Goal: Task Accomplishment & Management: Manage account settings

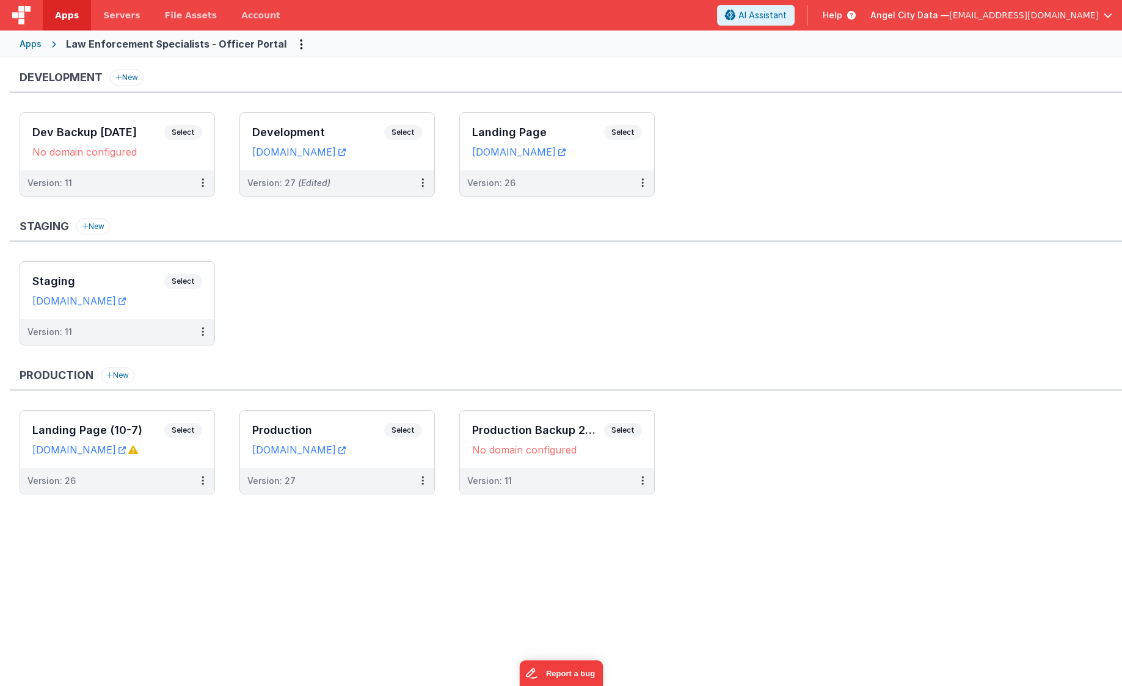
click at [32, 41] on div "Apps" at bounding box center [31, 44] width 22 height 12
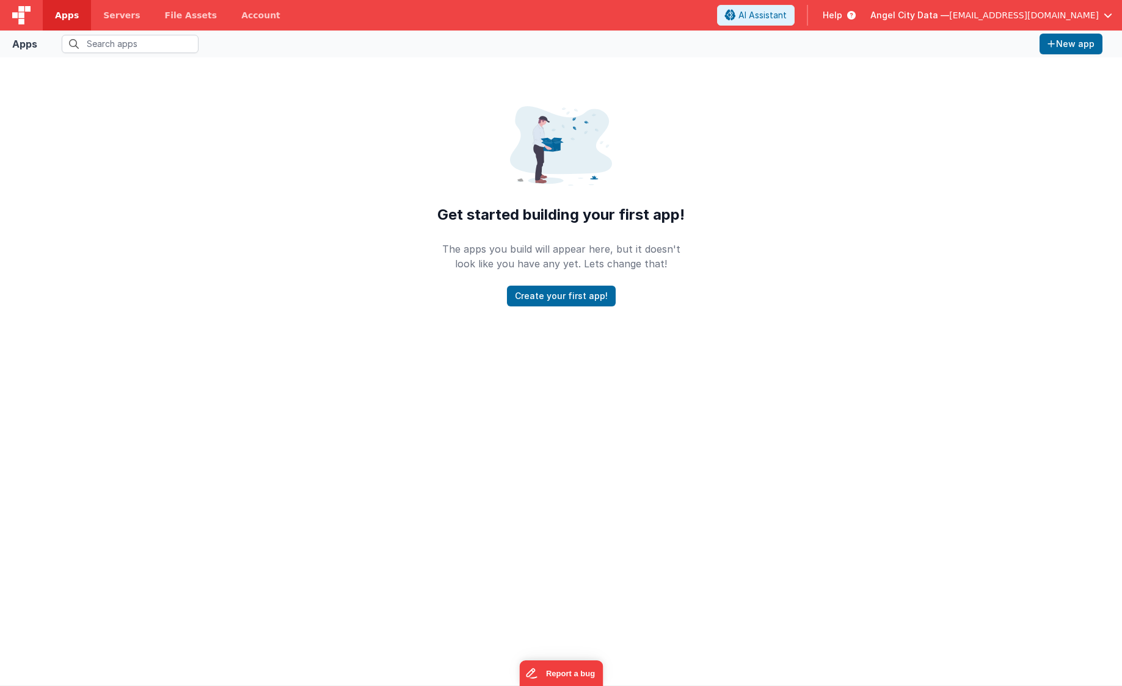
click at [66, 13] on span "Apps" at bounding box center [67, 15] width 24 height 12
click at [27, 43] on div "Apps" at bounding box center [24, 44] width 25 height 15
click at [111, 14] on span "Servers" at bounding box center [121, 15] width 37 height 12
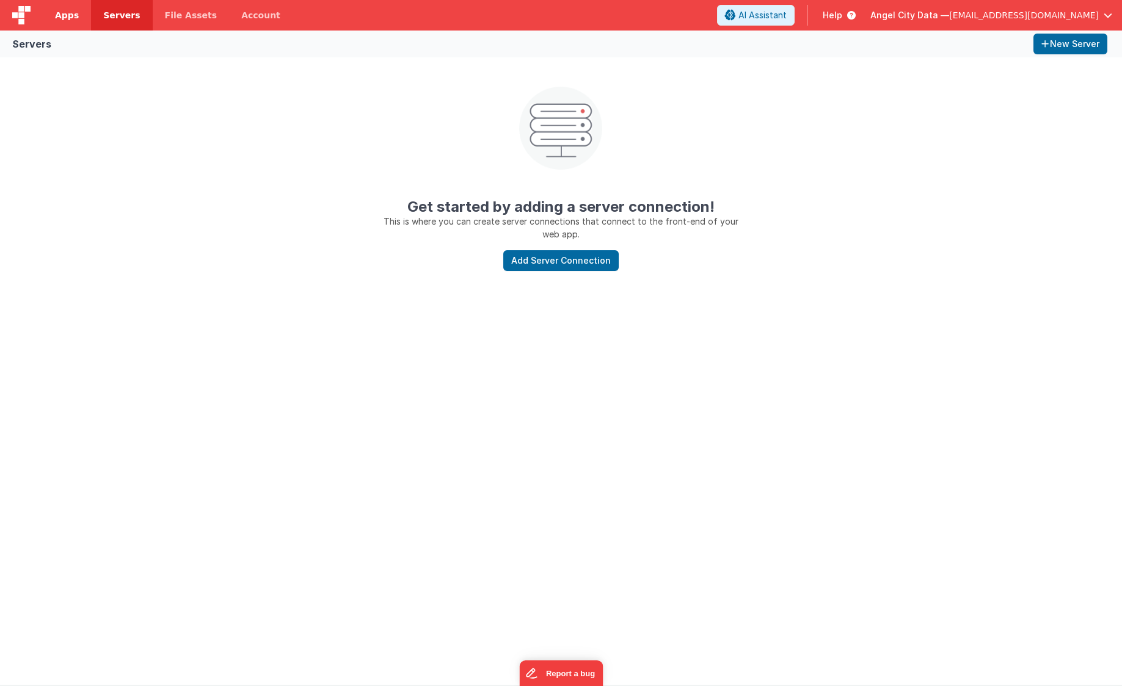
click at [76, 15] on span "Apps" at bounding box center [67, 15] width 24 height 12
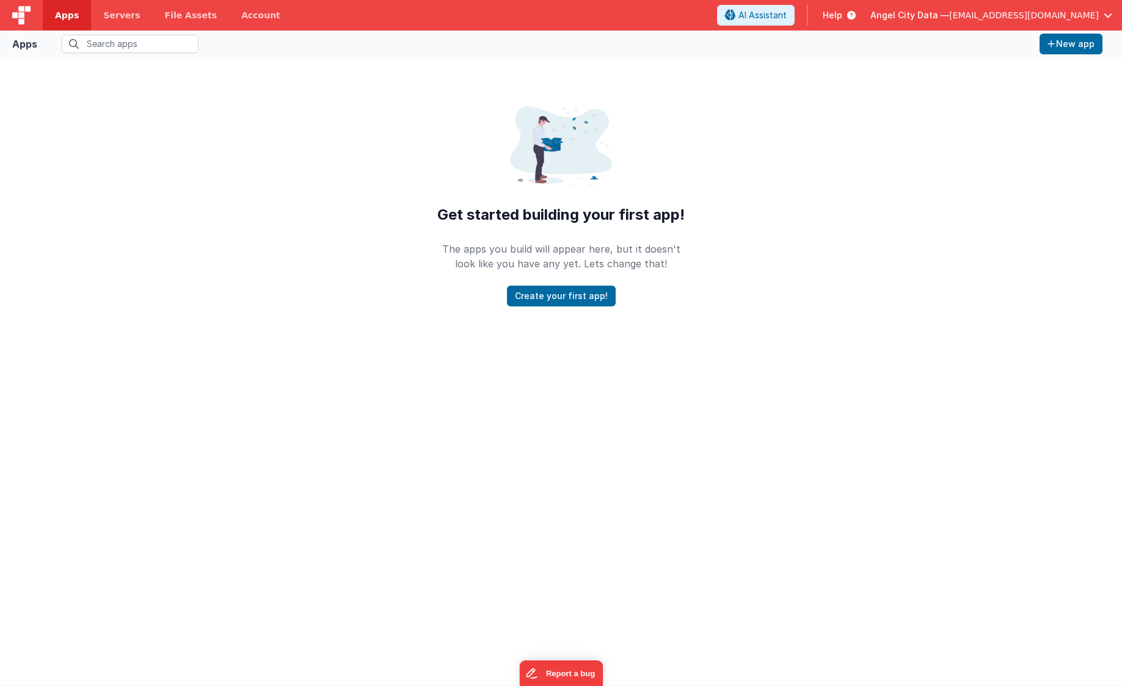
click at [1043, 9] on div "Angel City Data — [EMAIL_ADDRESS][DOMAIN_NAME]" at bounding box center [991, 15] width 242 height 21
click at [1065, 13] on span "[EMAIL_ADDRESS][DOMAIN_NAME]" at bounding box center [1024, 15] width 150 height 12
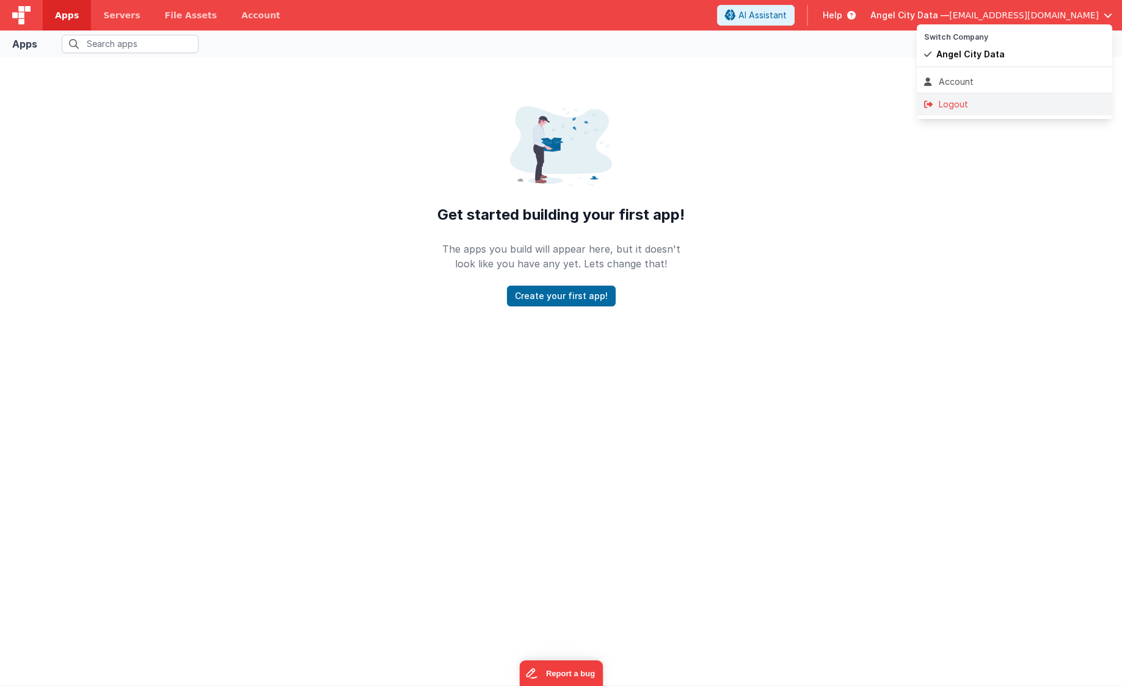
click at [977, 98] on li "Logout" at bounding box center [1014, 104] width 195 height 22
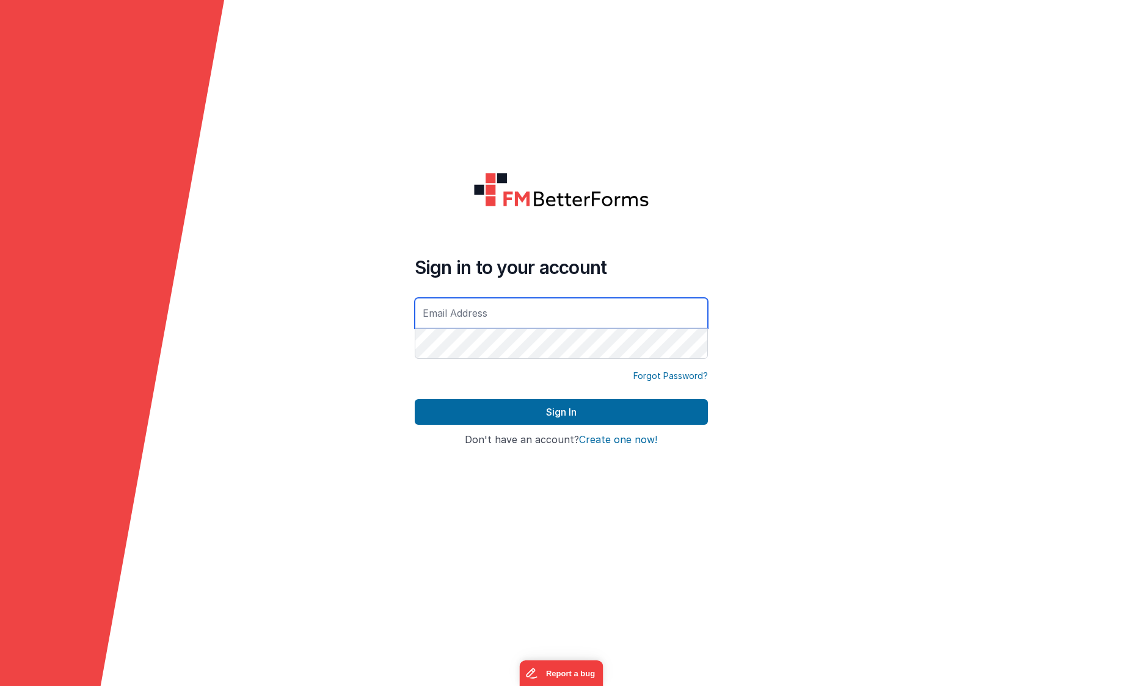
type input "[EMAIL_ADDRESS][DOMAIN_NAME]"
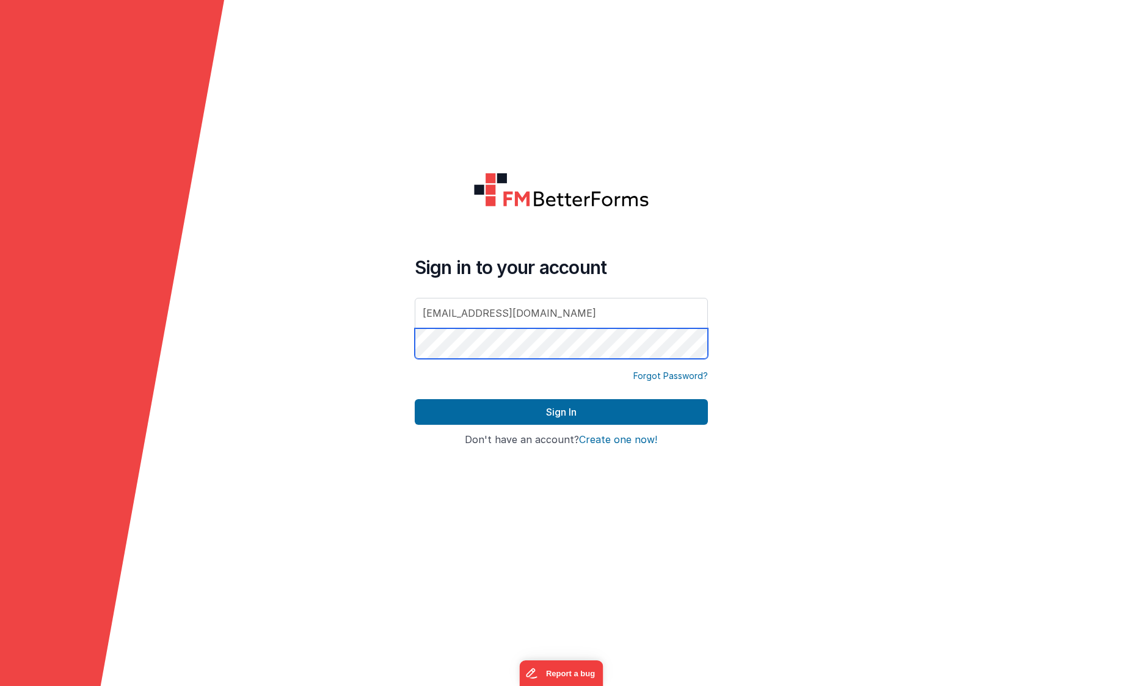
click at [561, 412] on button "Sign In" at bounding box center [561, 412] width 293 height 26
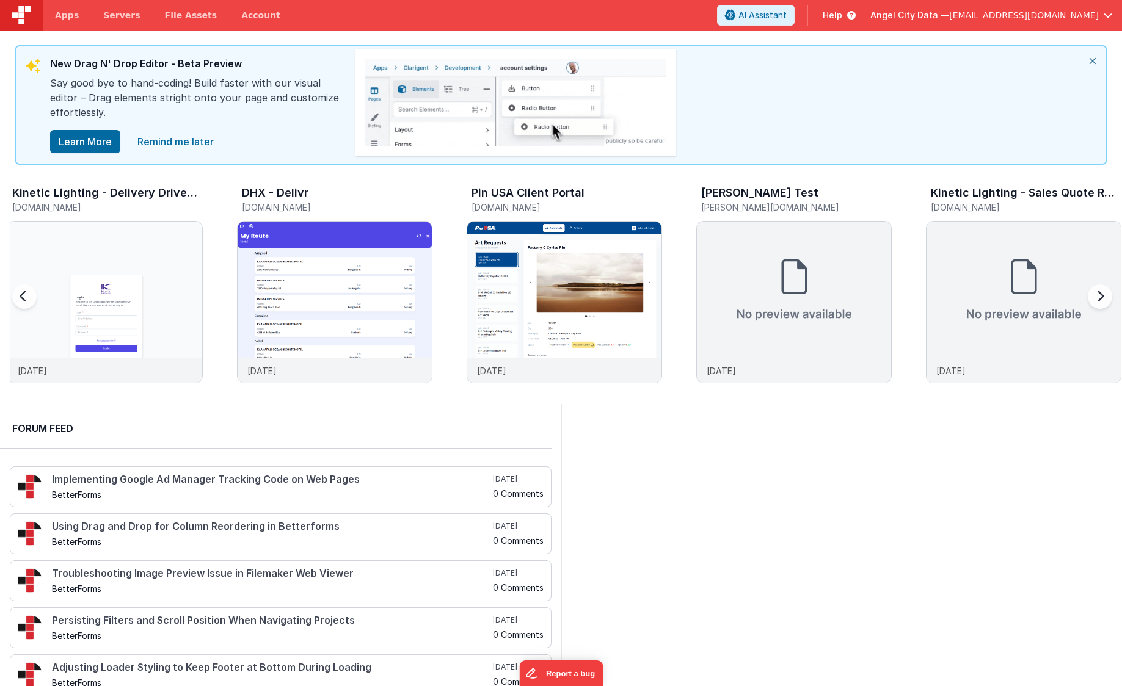
scroll to position [0, 2296]
click at [352, 258] on img at bounding box center [337, 319] width 194 height 194
